Goal: Task Accomplishment & Management: Manage account settings

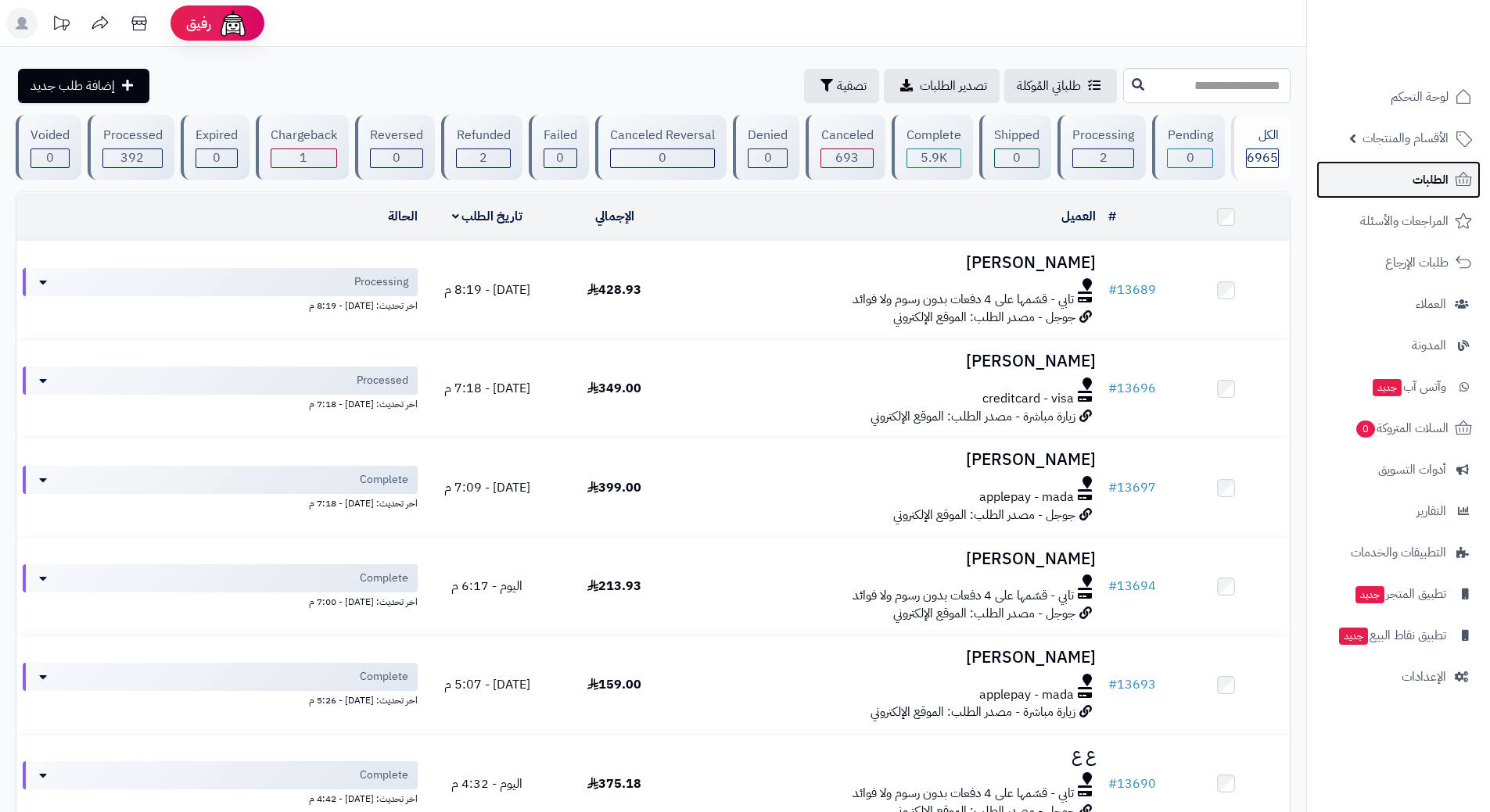
click at [1371, 179] on link "الطلبات" at bounding box center [1397, 180] width 164 height 37
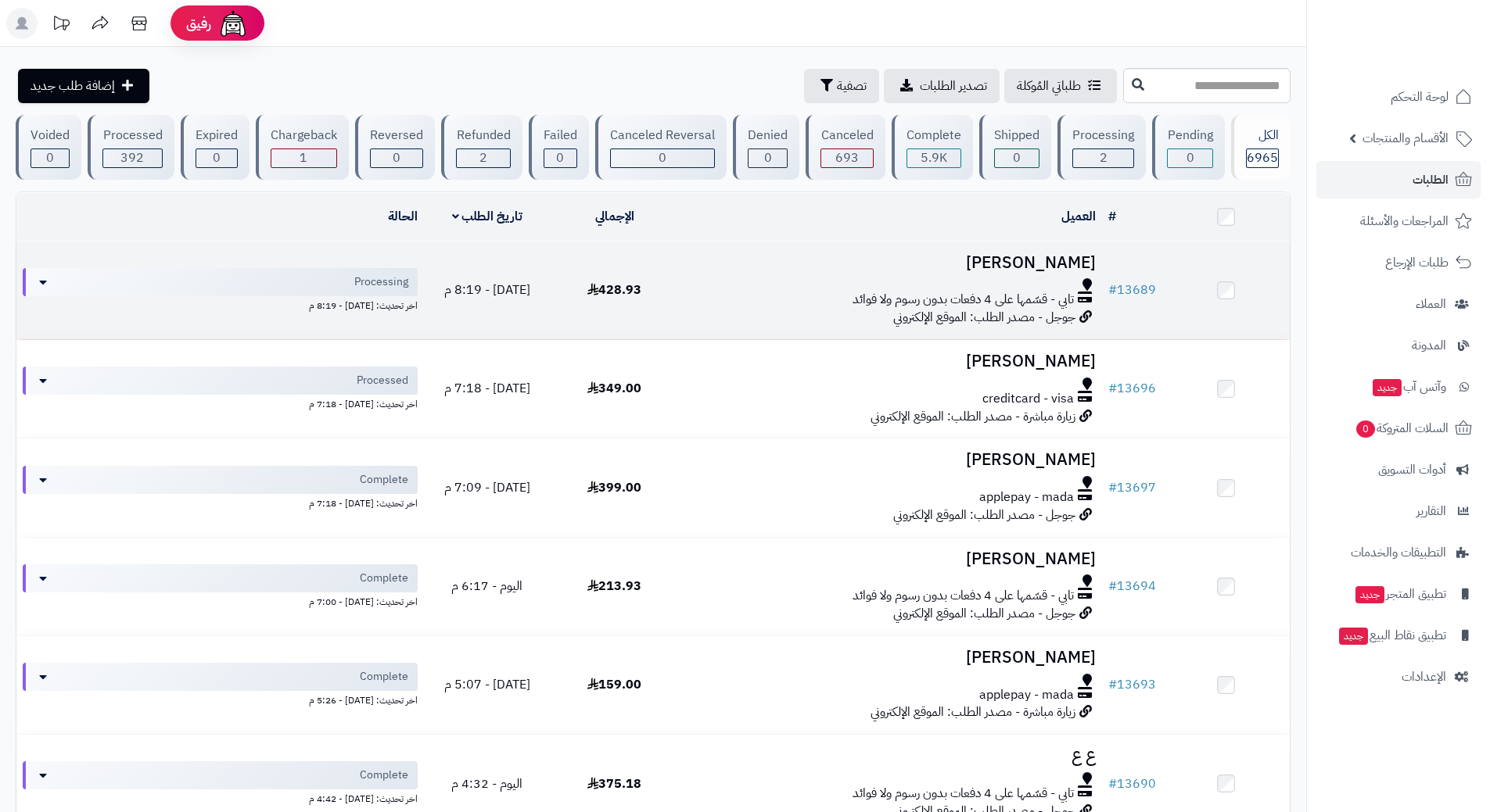
click at [744, 298] on div "تابي - قسّمها على 4 دفعات بدون رسوم ولا فوائد" at bounding box center [889, 300] width 411 height 18
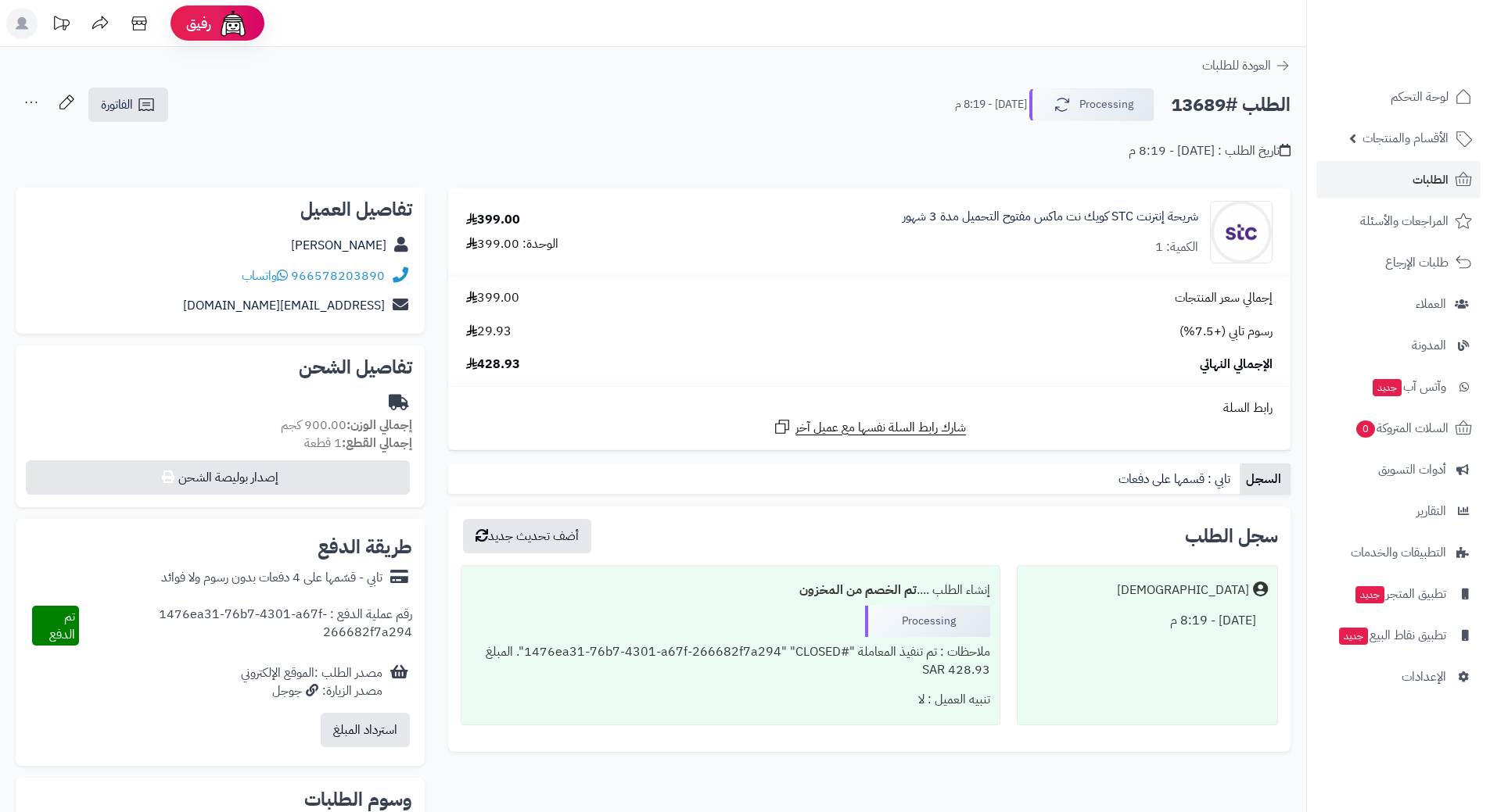
click at [1225, 104] on h2 "الطلب #13689" at bounding box center [1230, 104] width 120 height 32
copy div "الطلب #13689 Processing"
click at [280, 274] on icon at bounding box center [282, 275] width 11 height 13
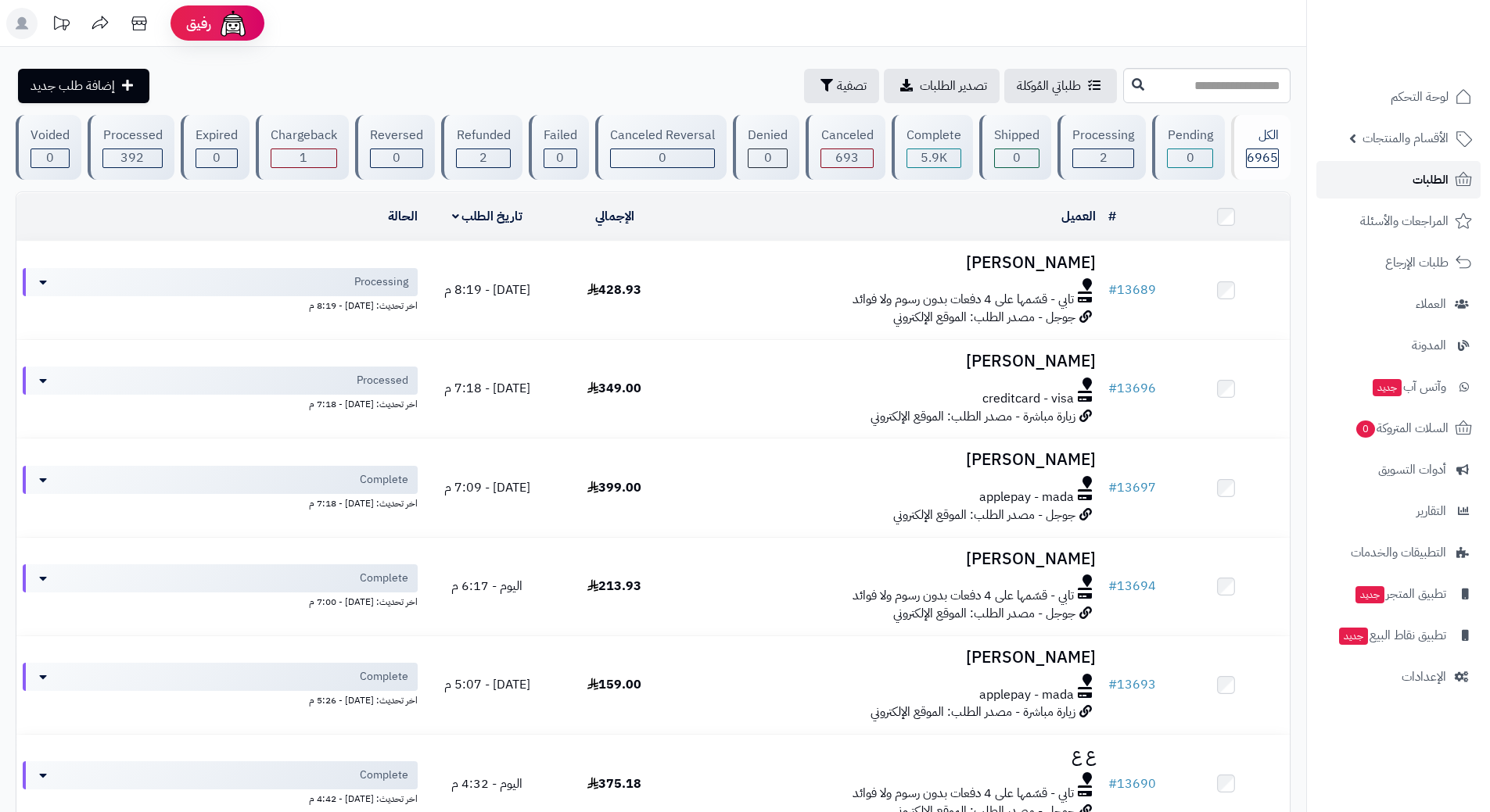
click at [1351, 177] on link "الطلبات" at bounding box center [1397, 180] width 164 height 37
click at [1401, 178] on link "الطلبات" at bounding box center [1397, 180] width 164 height 37
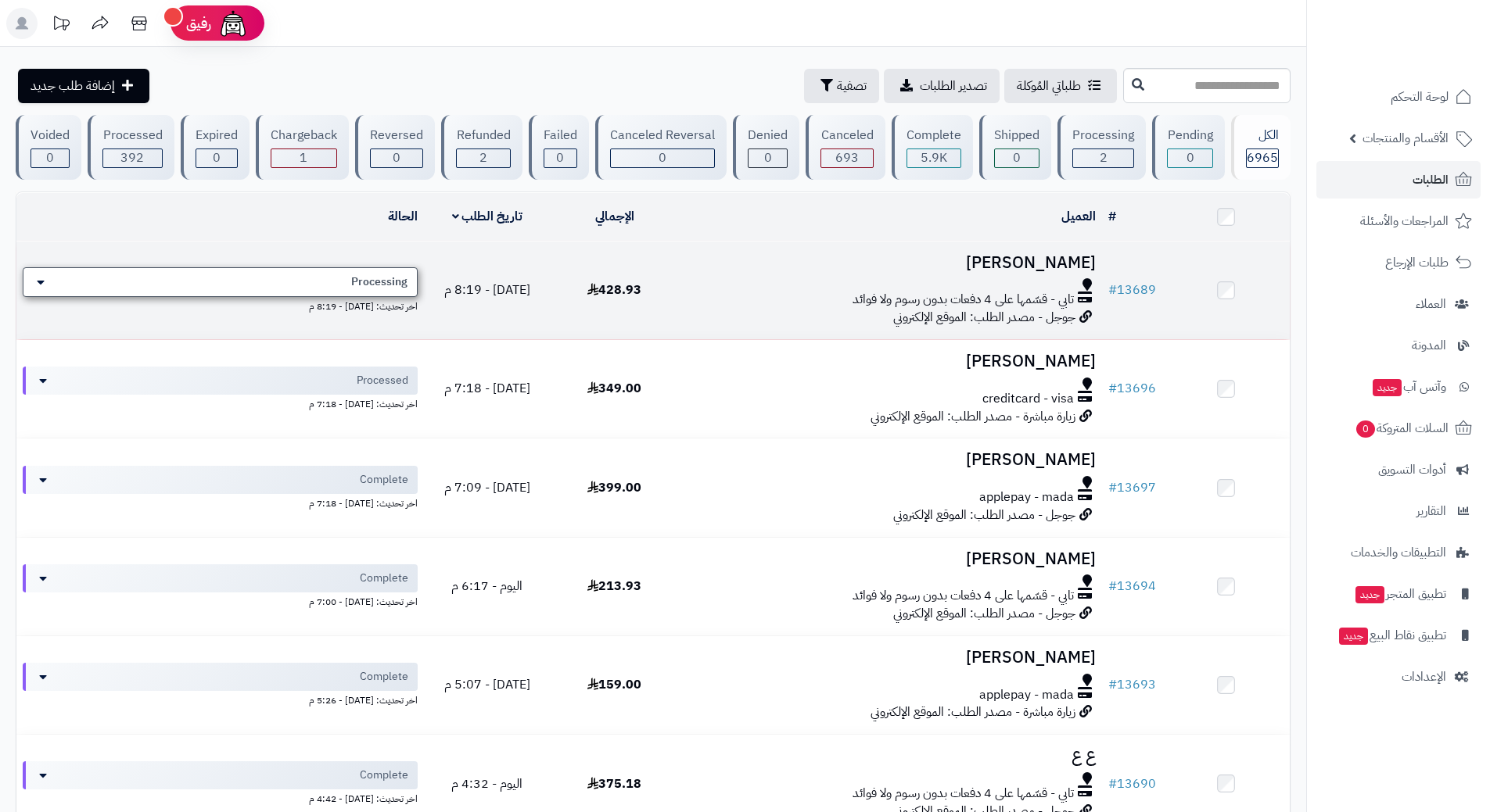
click at [399, 270] on div "Processing" at bounding box center [220, 282] width 395 height 30
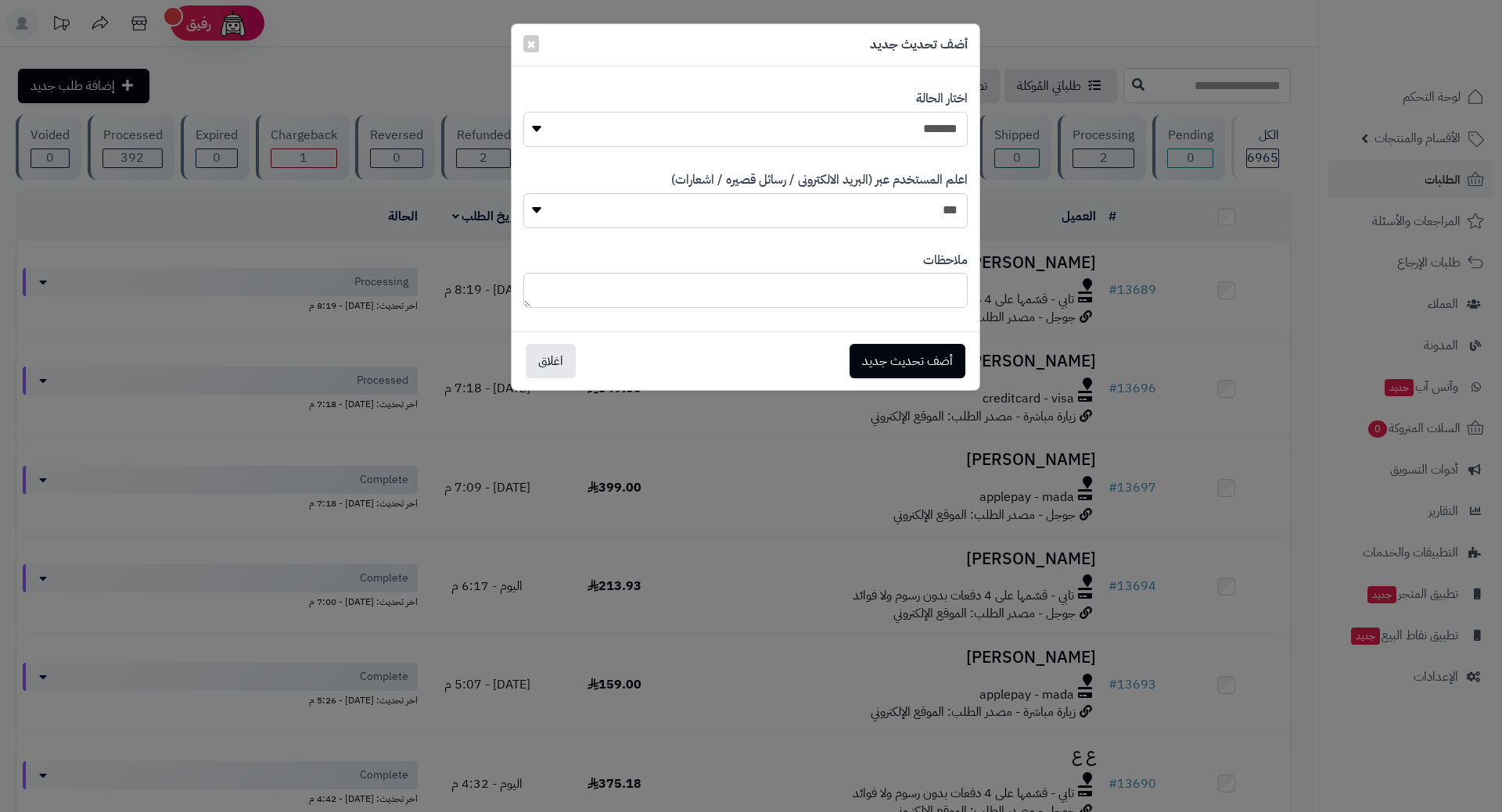
click at [820, 132] on select "**********" at bounding box center [745, 129] width 444 height 35
select select "*"
click at [524, 112] on select "**********" at bounding box center [745, 129] width 444 height 35
click at [879, 351] on button "أضف تحديث جديد" at bounding box center [908, 360] width 116 height 34
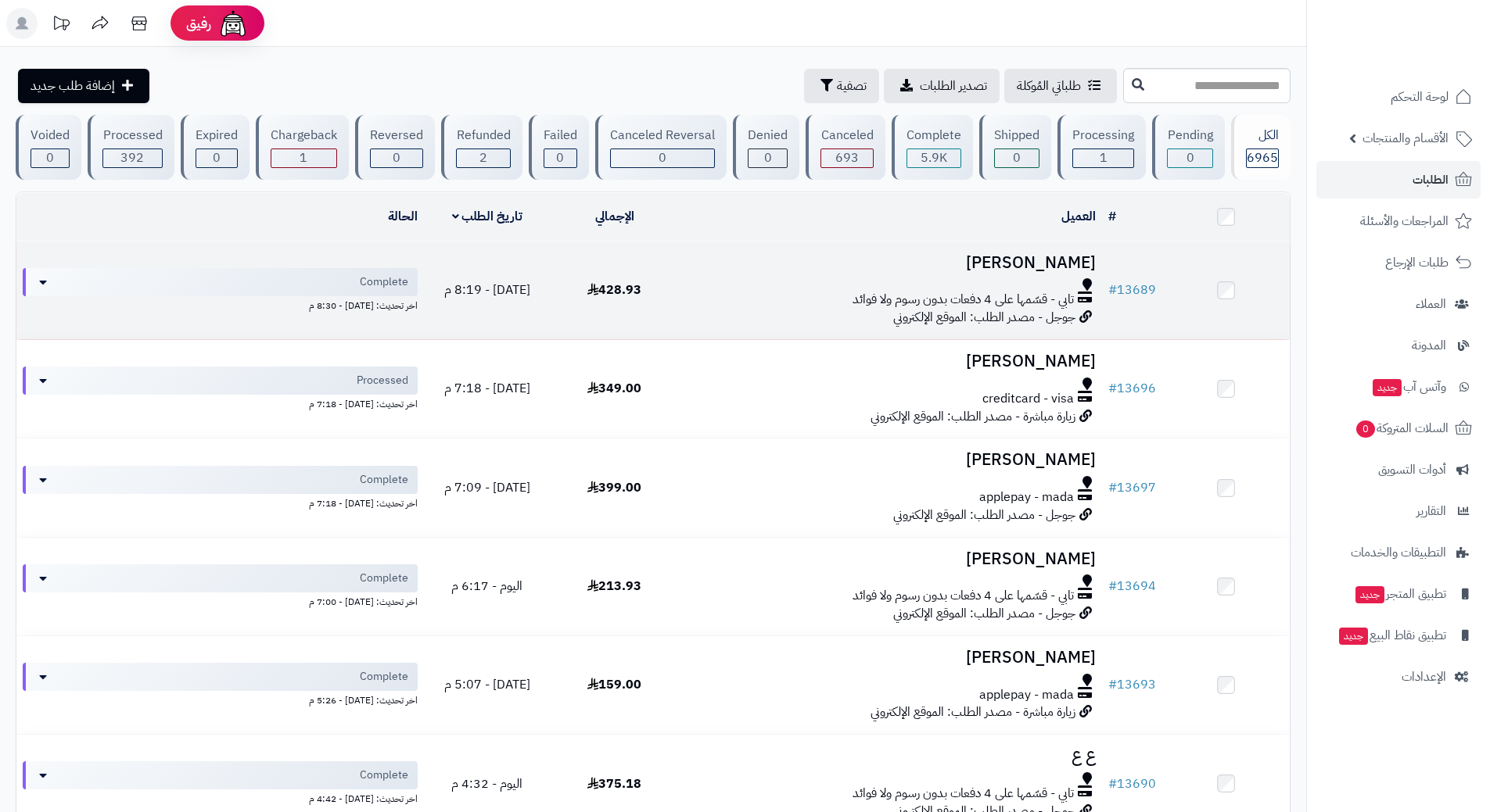
click at [714, 279] on div at bounding box center [889, 285] width 411 height 13
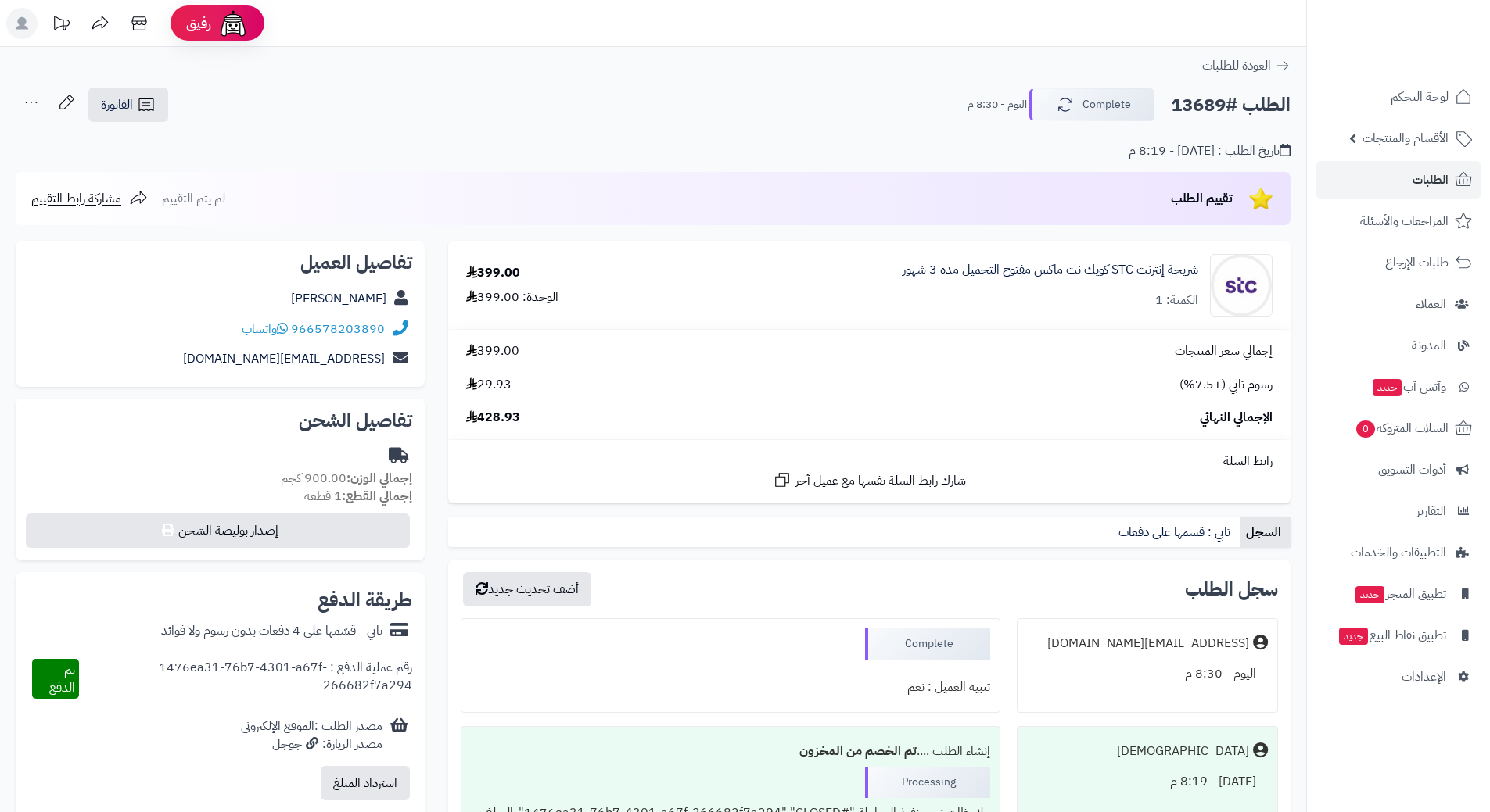
click at [1209, 104] on h2 "الطلب #13689" at bounding box center [1230, 104] width 120 height 32
click at [1209, 103] on h2 "الطلب #13689" at bounding box center [1230, 104] width 120 height 32
copy div "الطلب #13689 Complete"
click at [1347, 178] on link "الطلبات" at bounding box center [1397, 180] width 164 height 37
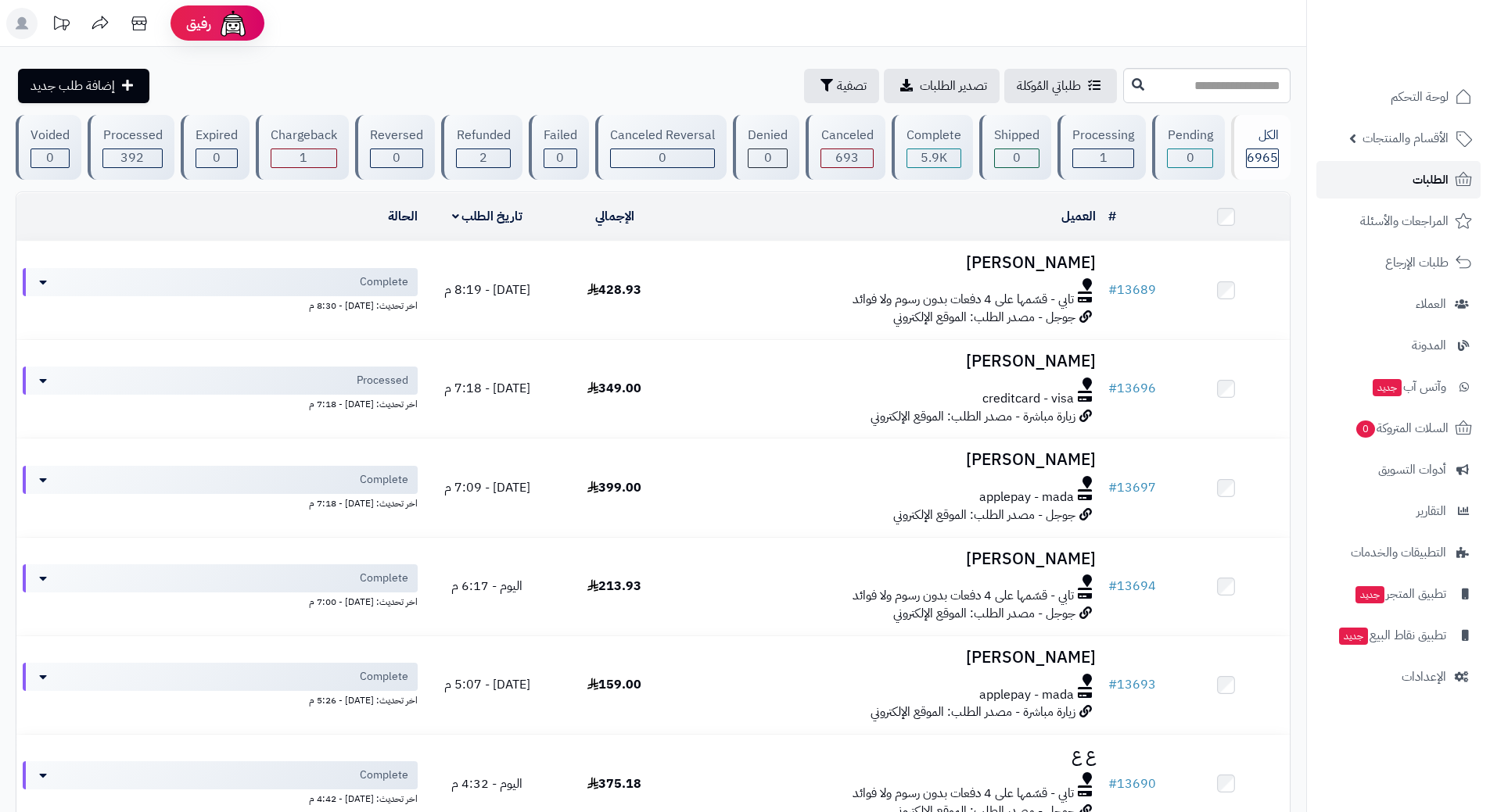
click at [1393, 180] on link "الطلبات" at bounding box center [1397, 180] width 164 height 37
click at [1362, 162] on link "الطلبات" at bounding box center [1397, 180] width 164 height 37
click at [1399, 167] on link "الطلبات" at bounding box center [1397, 180] width 164 height 37
click at [1439, 186] on span "الطلبات" at bounding box center [1430, 180] width 36 height 22
click at [1375, 177] on link "الطلبات" at bounding box center [1397, 180] width 164 height 37
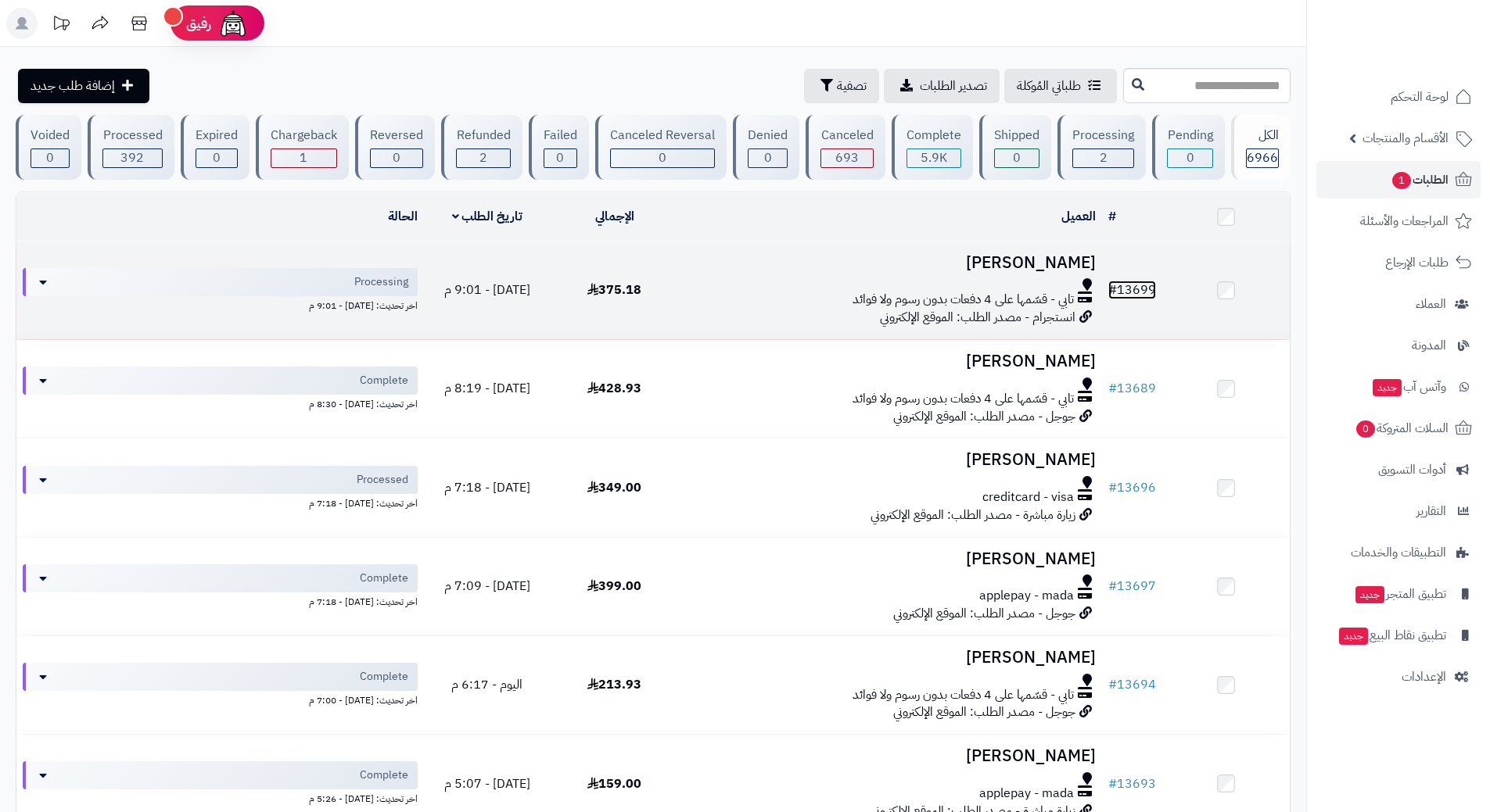
click at [1136, 284] on link "# 13699" at bounding box center [1132, 289] width 48 height 19
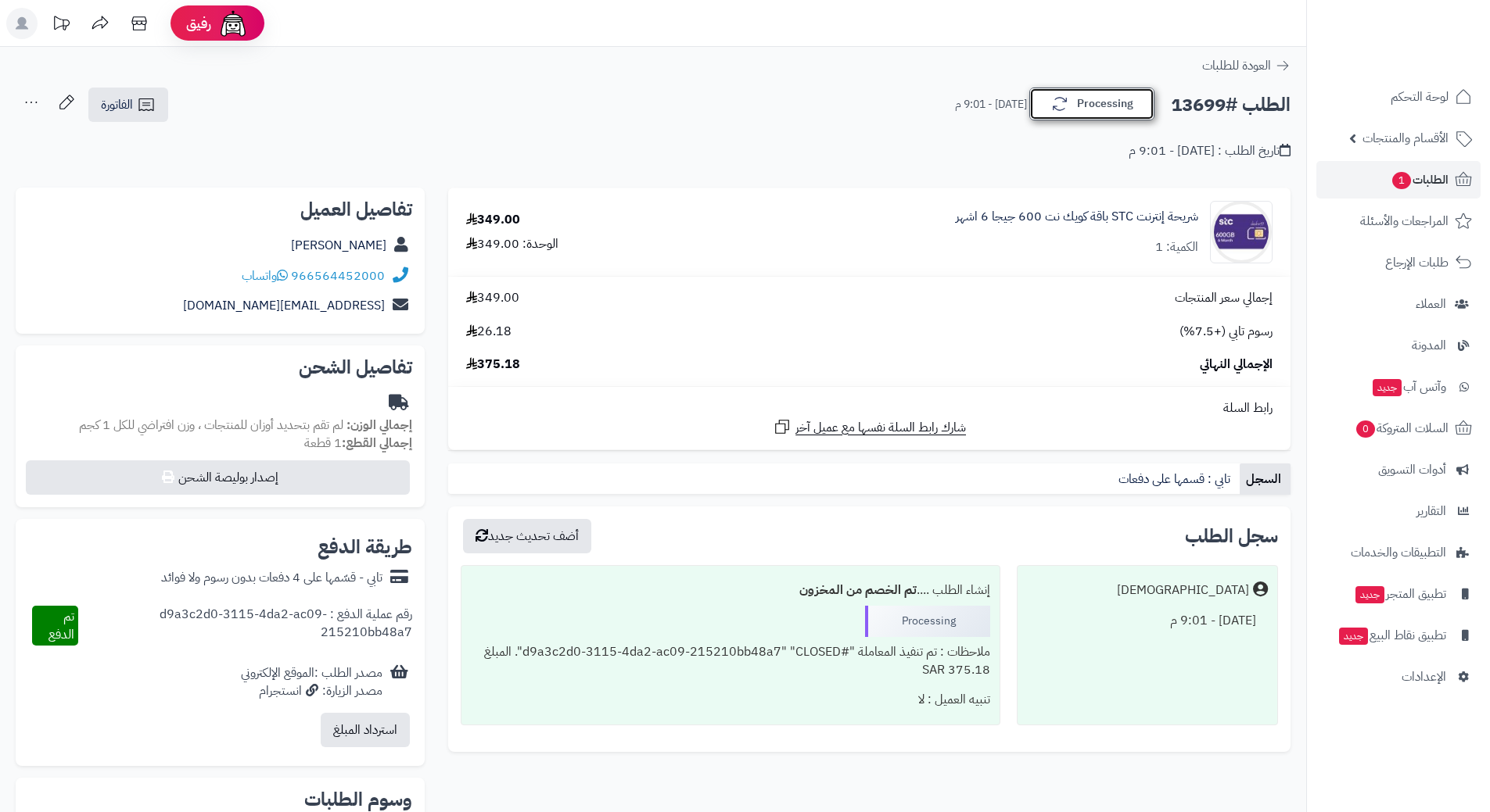
click at [1052, 91] on button "Processing" at bounding box center [1092, 104] width 125 height 33
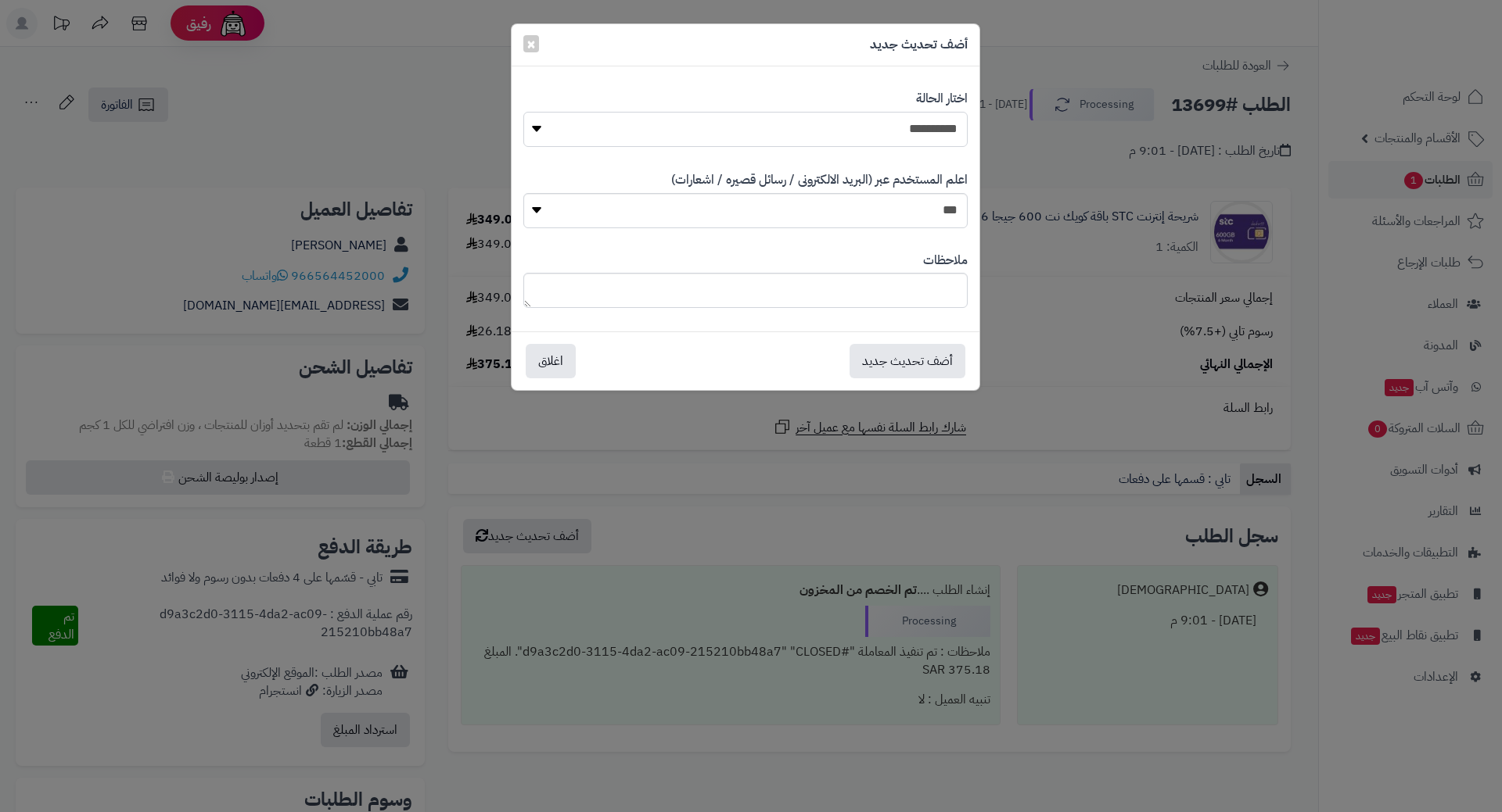
drag, startPoint x: 867, startPoint y: 131, endPoint x: 872, endPoint y: 139, distance: 9.4
click at [869, 131] on select "**********" at bounding box center [745, 129] width 444 height 35
select select "*"
click at [524, 112] on select "**********" at bounding box center [745, 129] width 444 height 35
click at [908, 355] on button "أضف تحديث جديد" at bounding box center [908, 360] width 116 height 34
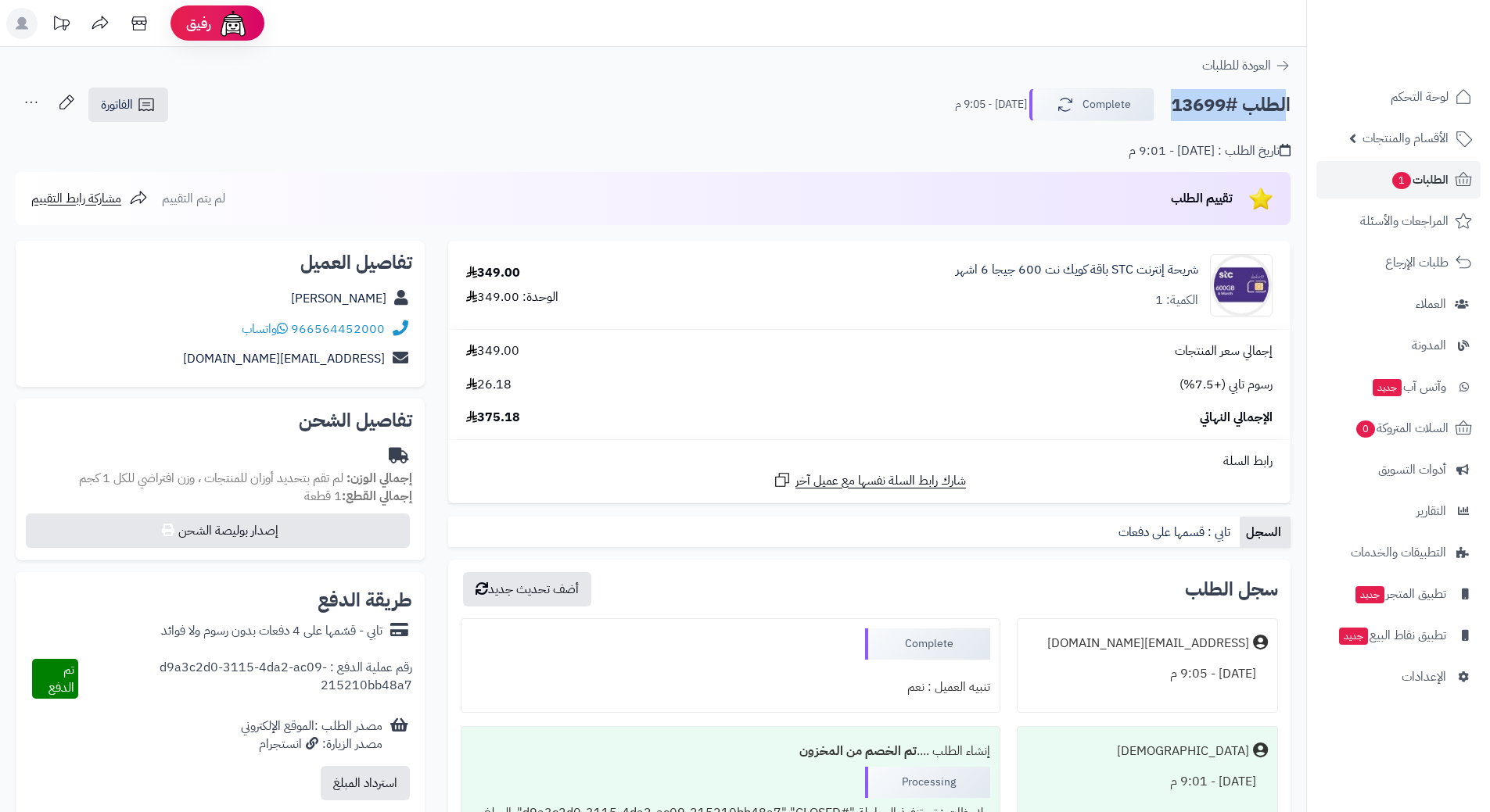
drag, startPoint x: 0, startPoint y: 0, endPoint x: 1224, endPoint y: 105, distance: 1228.5
click at [1358, 183] on link "الطلبات 1" at bounding box center [1397, 180] width 164 height 37
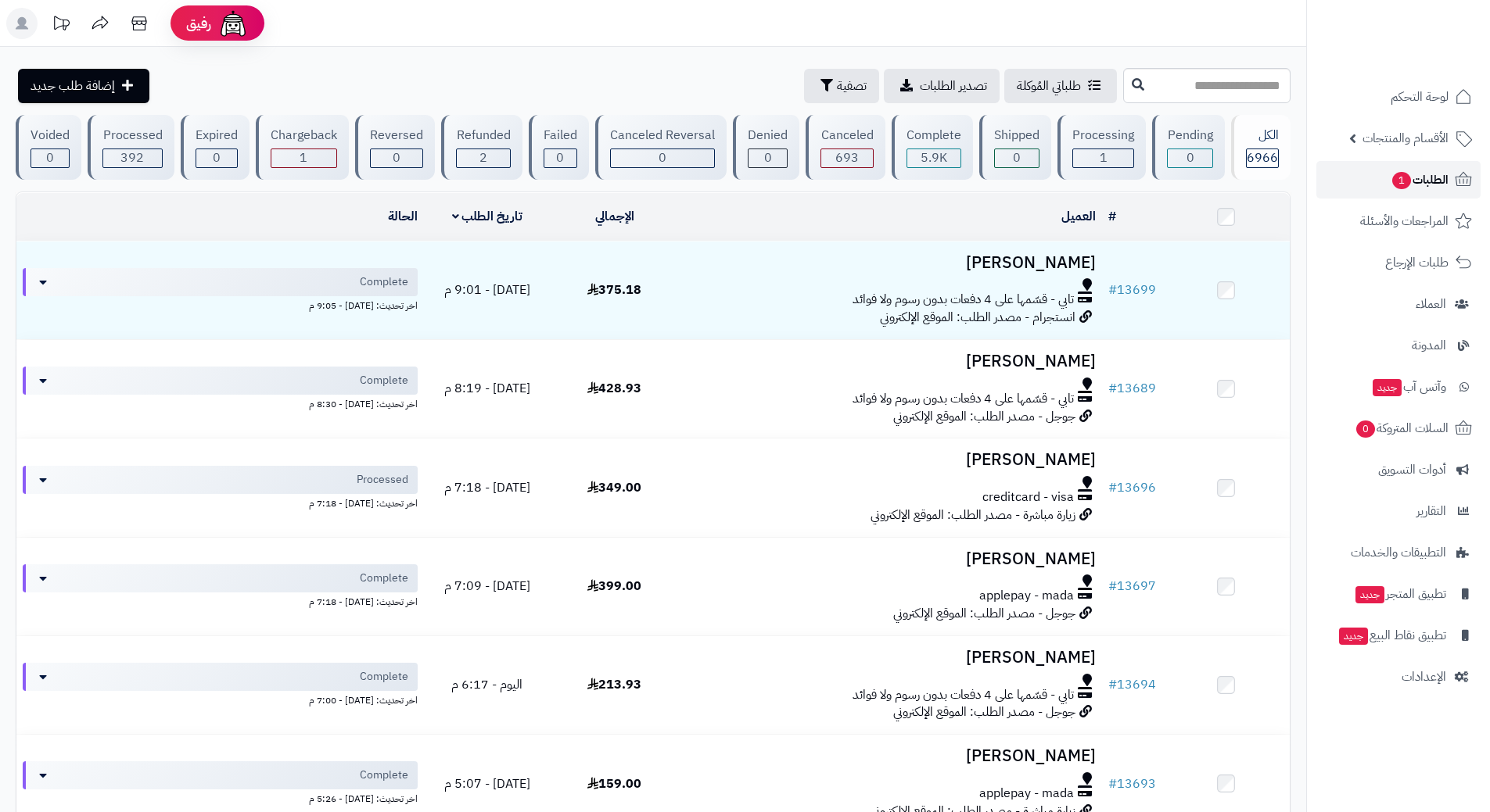
click at [1378, 163] on link "الطلبات 1" at bounding box center [1397, 180] width 164 height 37
click at [1425, 177] on span "الطلبات" at bounding box center [1430, 180] width 36 height 22
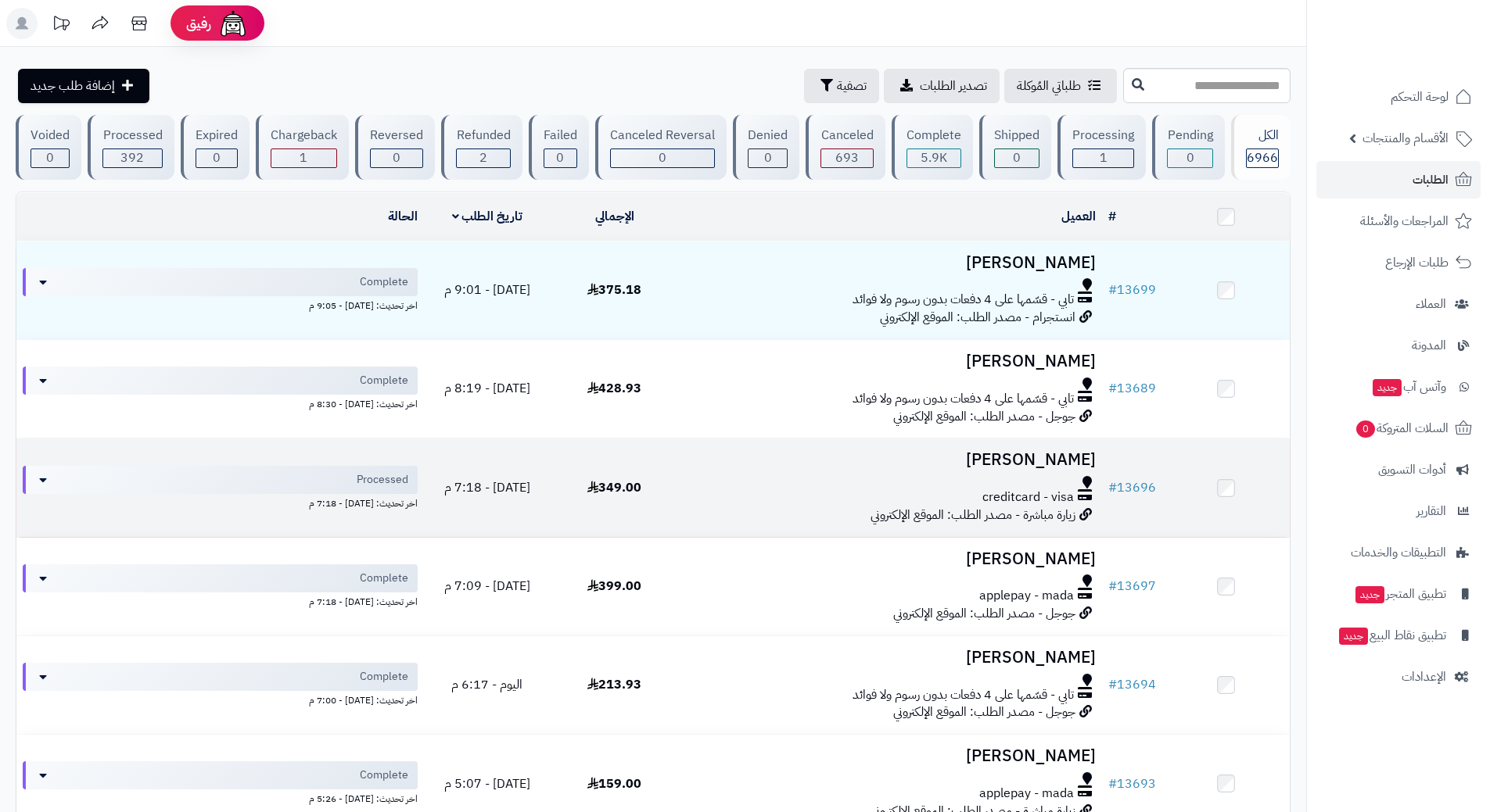
click at [844, 471] on td "[PERSON_NAME] creditcard - visa زيارة مباشرة - مصدر الطلب: الموقع الإلكتروني" at bounding box center [889, 487] width 424 height 98
click at [844, 471] on td "reda ibrahim creditcard - visa زيارة مباشرة - مصدر الطلب: الموقع الإلكتروني" at bounding box center [889, 487] width 424 height 98
click at [766, 471] on td "reda ibrahim creditcard - visa زيارة مباشرة - مصدر الطلب: الموقع الإلكتروني" at bounding box center [889, 487] width 424 height 98
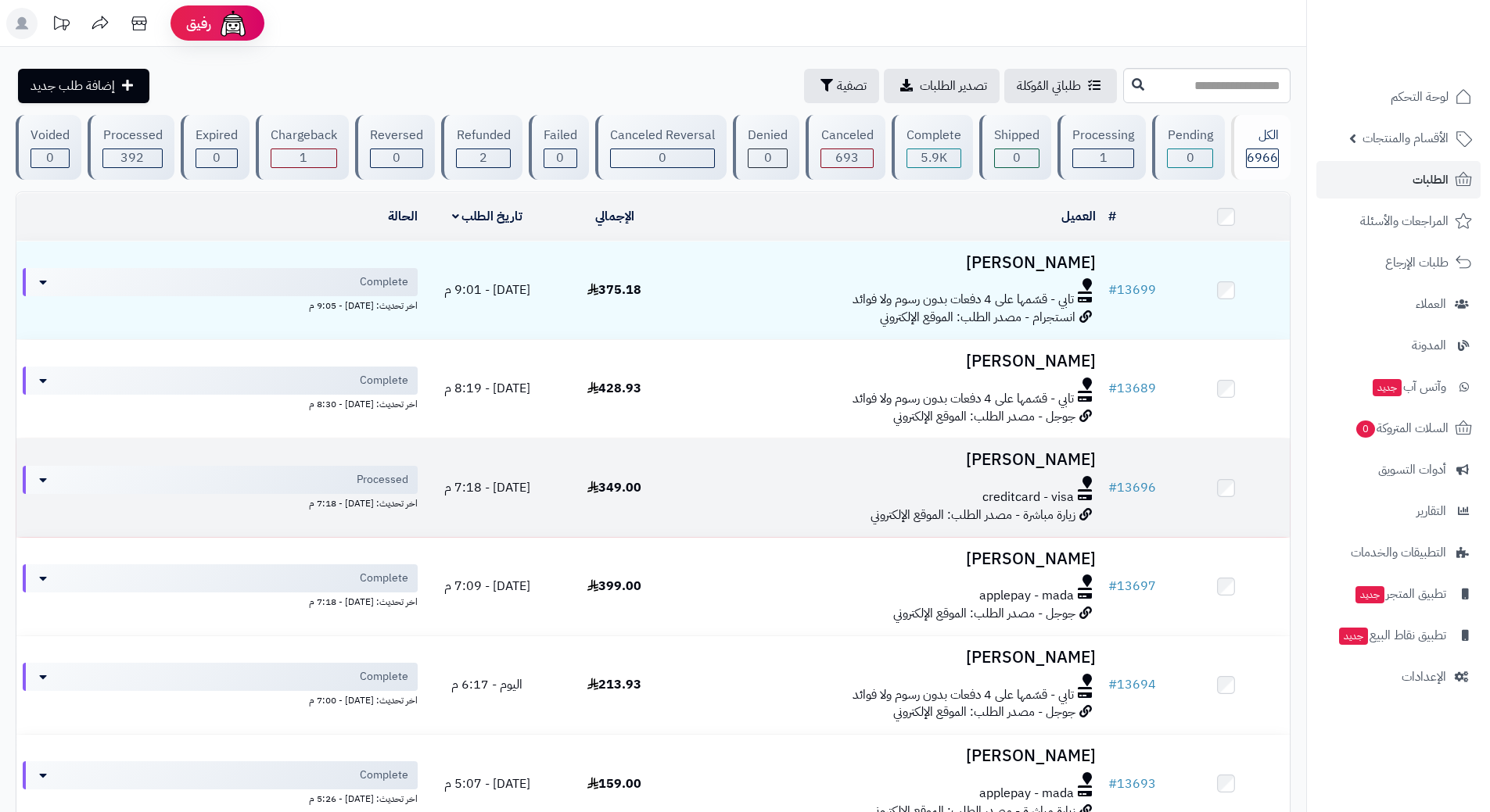
click at [766, 471] on td "reda ibrahim creditcard - visa زيارة مباشرة - مصدر الطلب: الموقع الإلكتروني" at bounding box center [889, 487] width 424 height 98
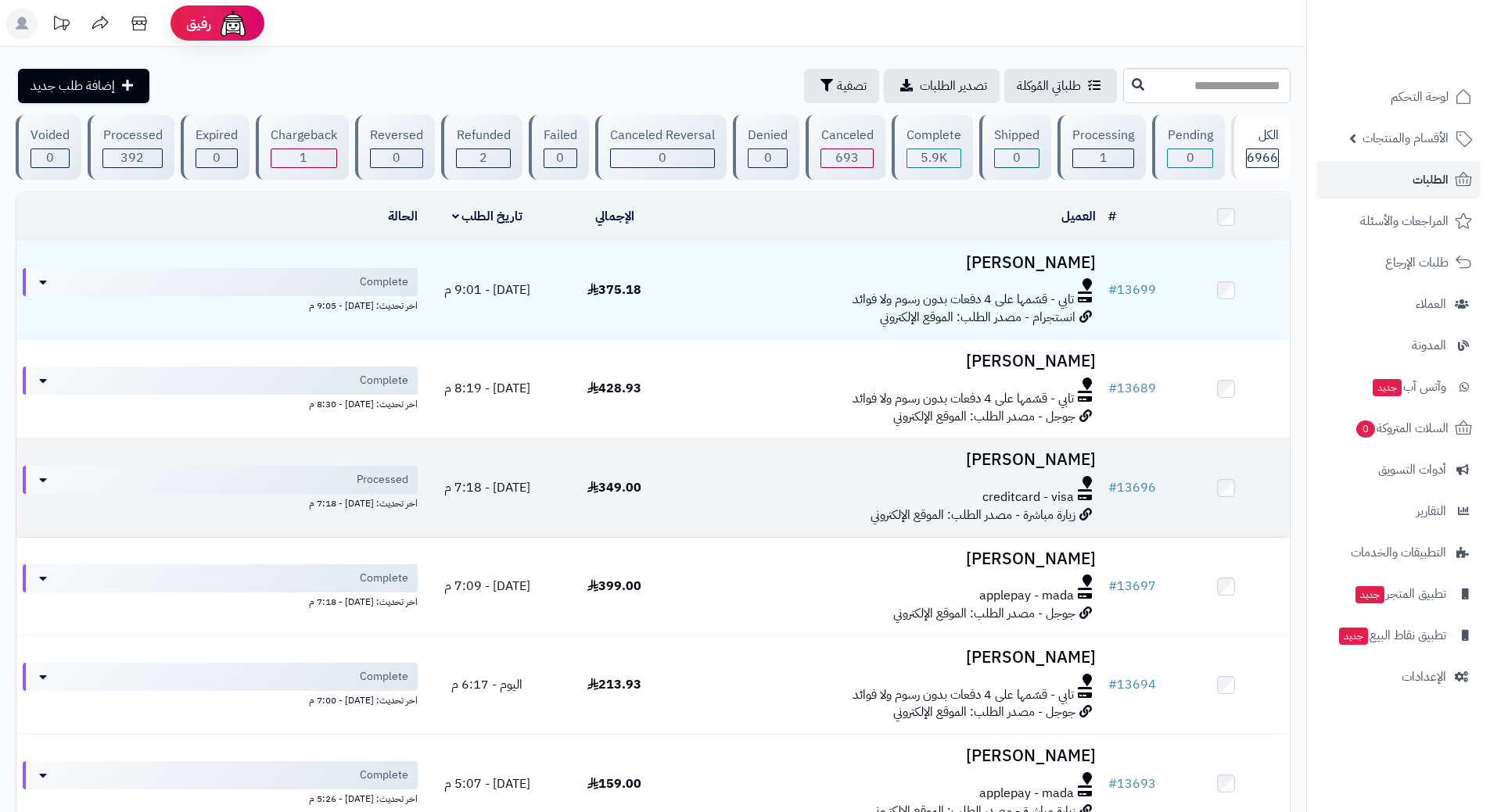
click at [766, 471] on td "reda ibrahim creditcard - visa زيارة مباشرة - مصدر الطلب: الموقع الإلكتروني" at bounding box center [889, 487] width 424 height 98
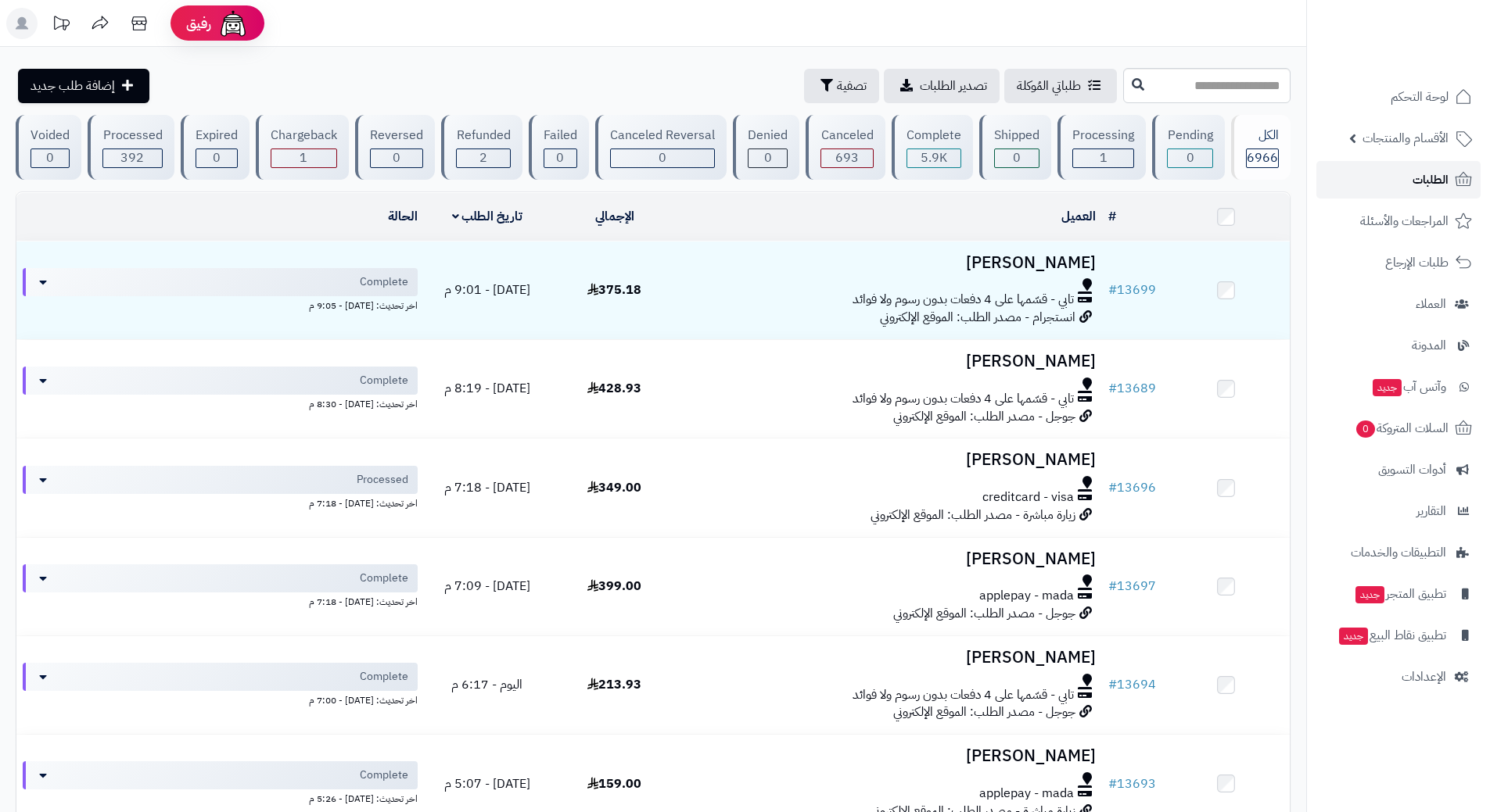
click at [1350, 184] on link "الطلبات" at bounding box center [1397, 180] width 164 height 37
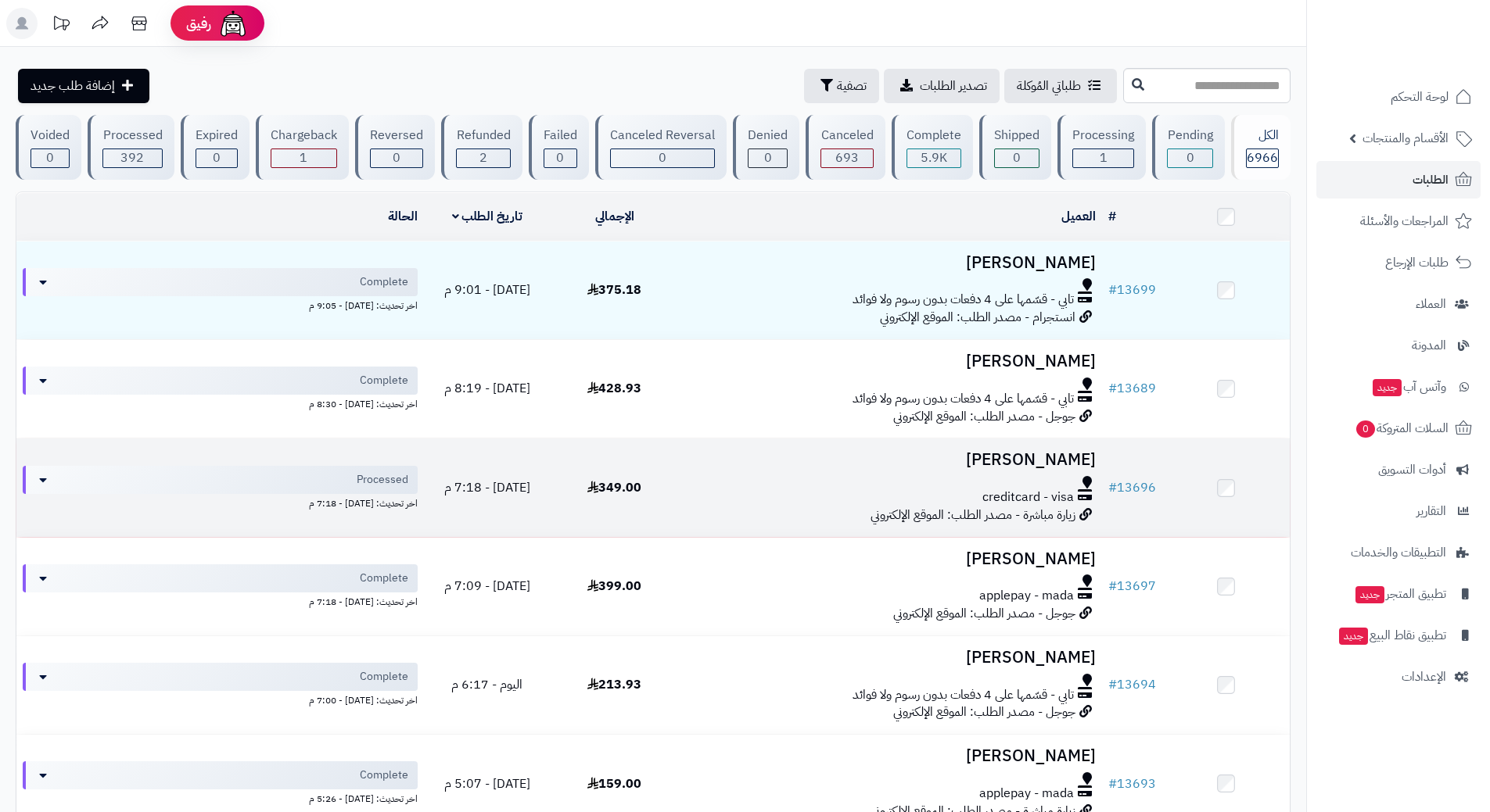
click at [739, 478] on div at bounding box center [889, 483] width 411 height 13
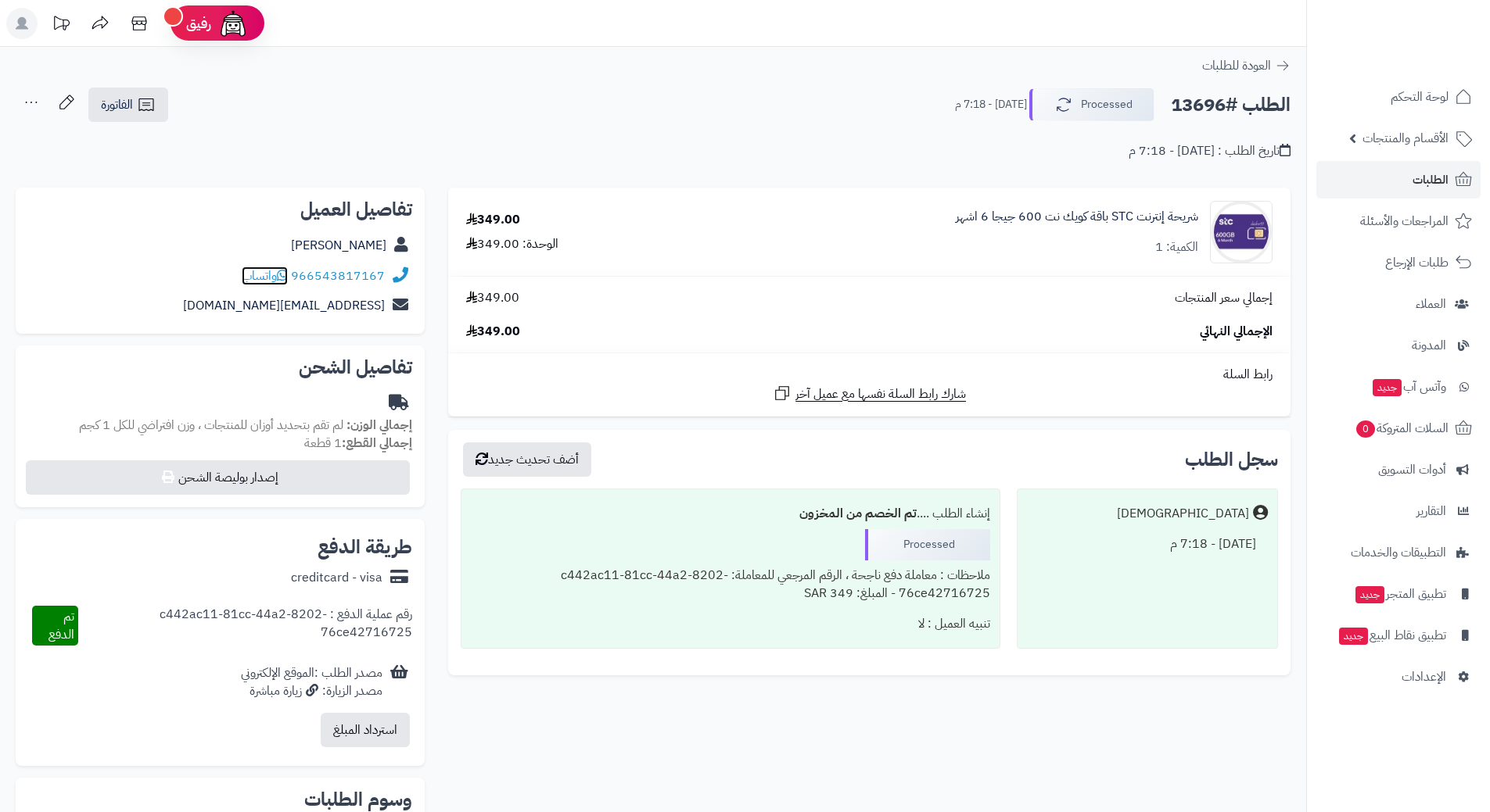
click at [286, 274] on icon at bounding box center [282, 275] width 11 height 13
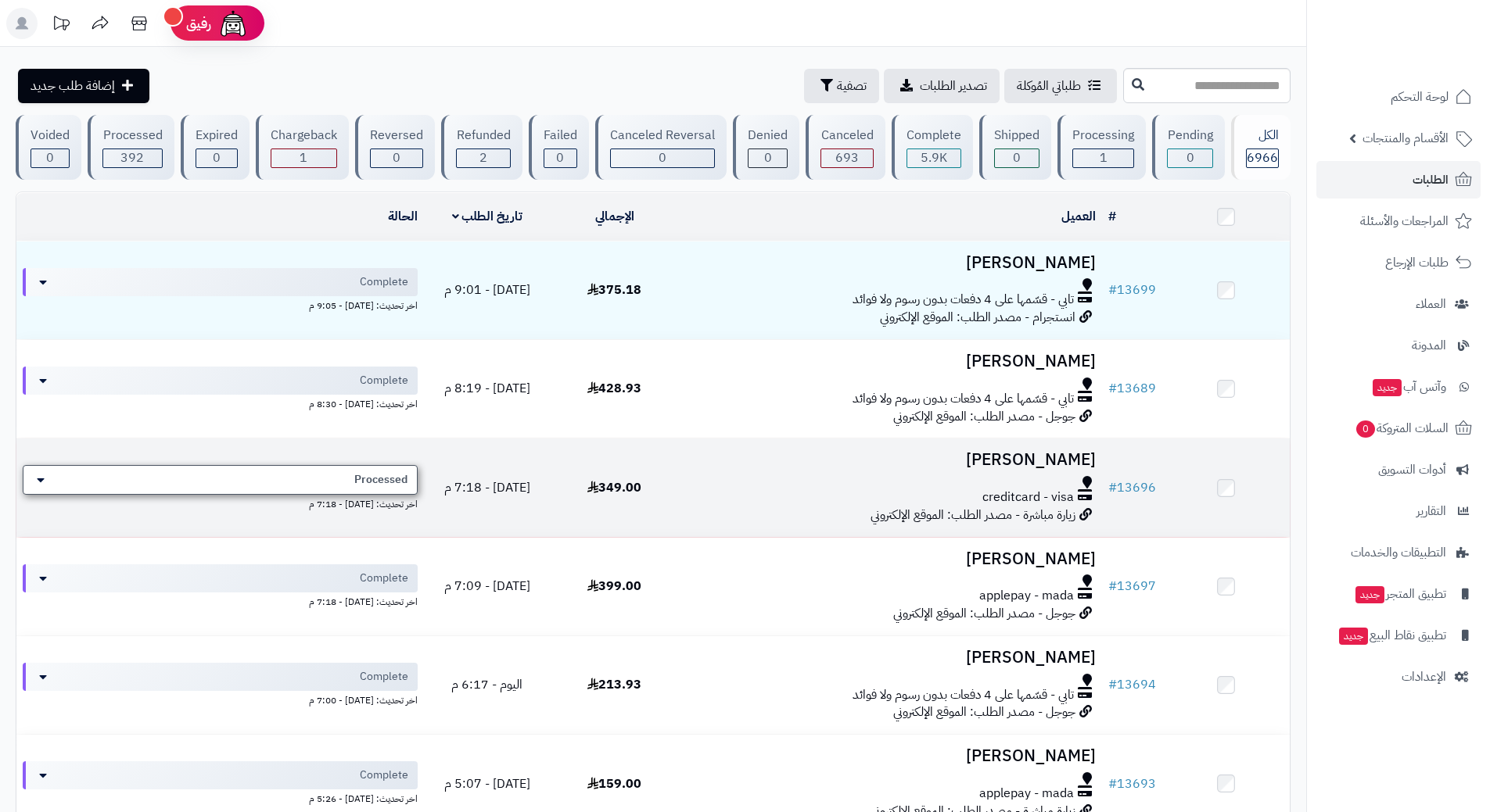
click at [331, 474] on div "Processed" at bounding box center [220, 480] width 395 height 30
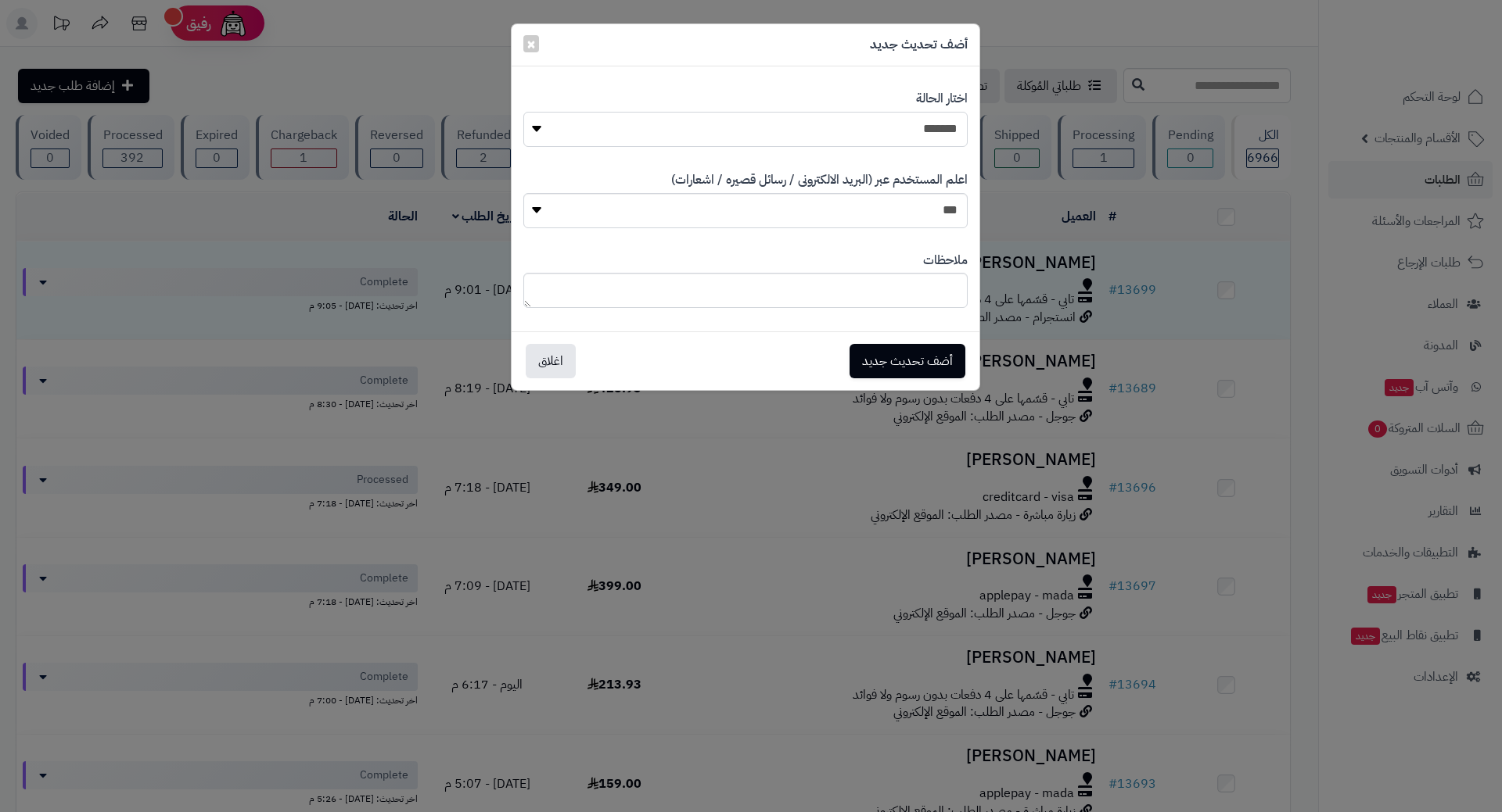
click at [737, 121] on select "**********" at bounding box center [745, 129] width 444 height 35
select select "*"
click at [524, 112] on select "**********" at bounding box center [745, 129] width 444 height 35
click at [887, 354] on button "أضف تحديث جديد" at bounding box center [908, 360] width 116 height 34
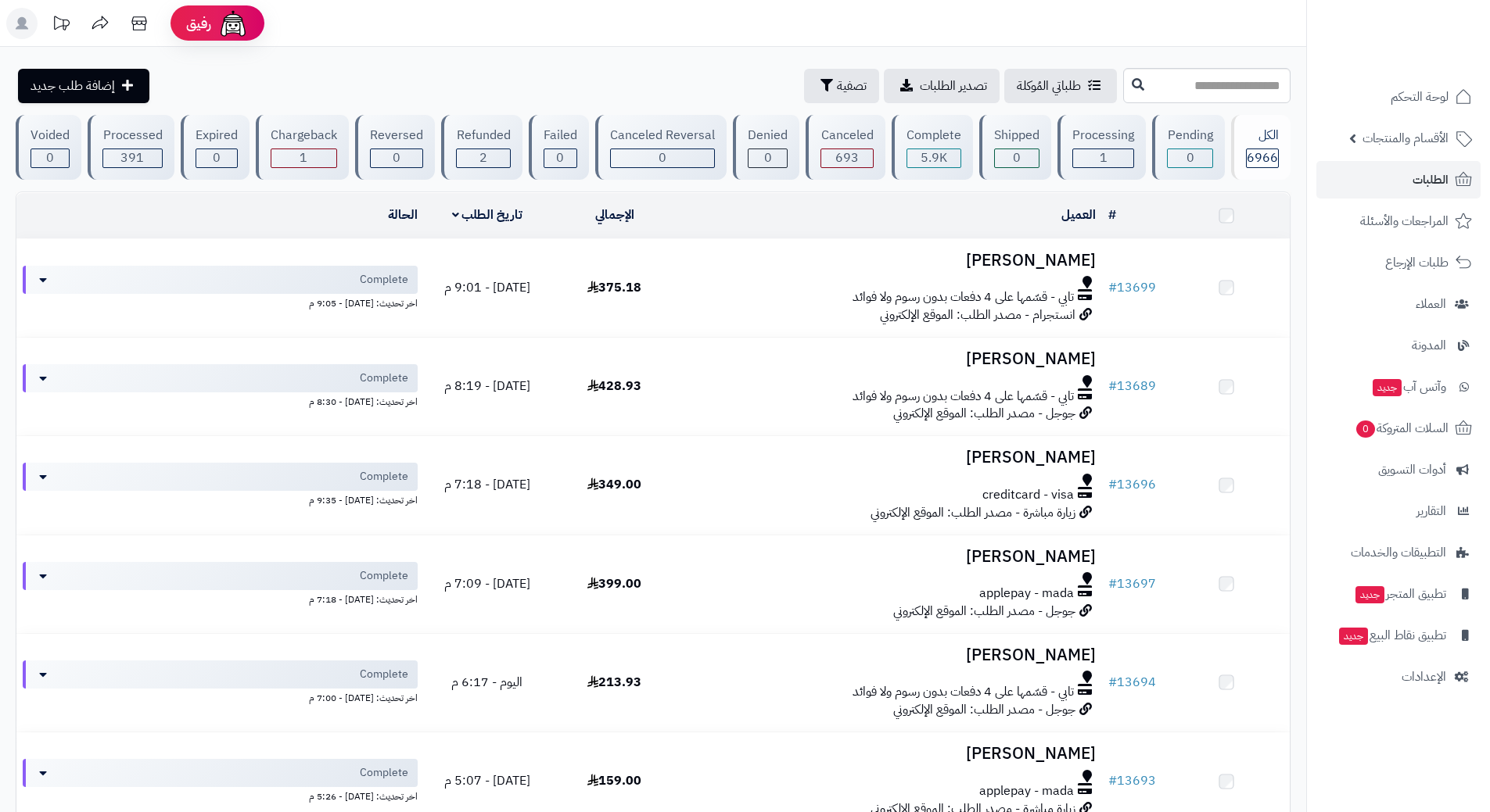
click at [1361, 179] on link "الطلبات" at bounding box center [1397, 180] width 164 height 37
click at [1381, 184] on link "الطلبات" at bounding box center [1397, 180] width 164 height 37
click at [1394, 186] on link "الطلبات" at bounding box center [1397, 180] width 164 height 37
